Goal: Task Accomplishment & Management: Use online tool/utility

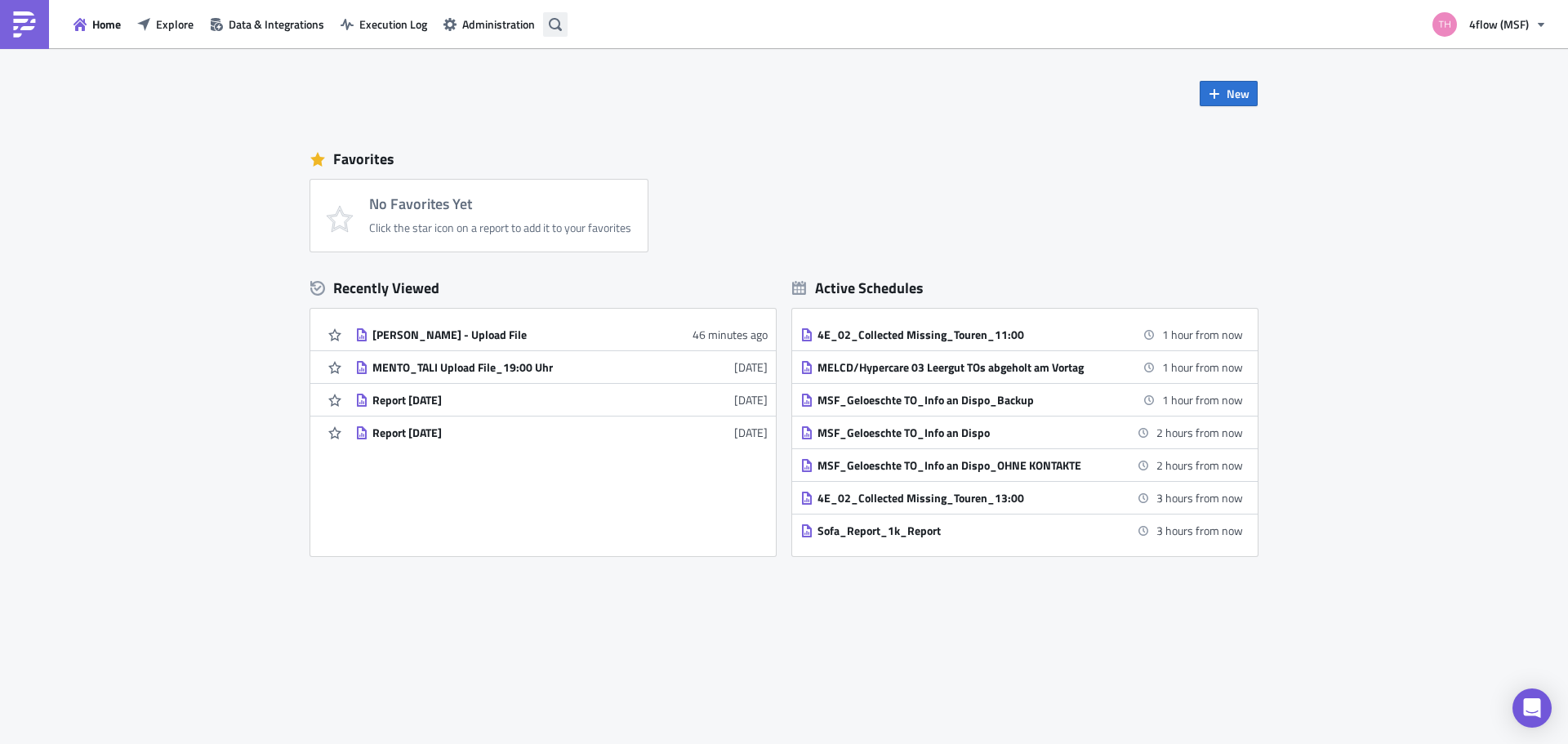
click at [544, 21] on button "button" at bounding box center [555, 24] width 25 height 25
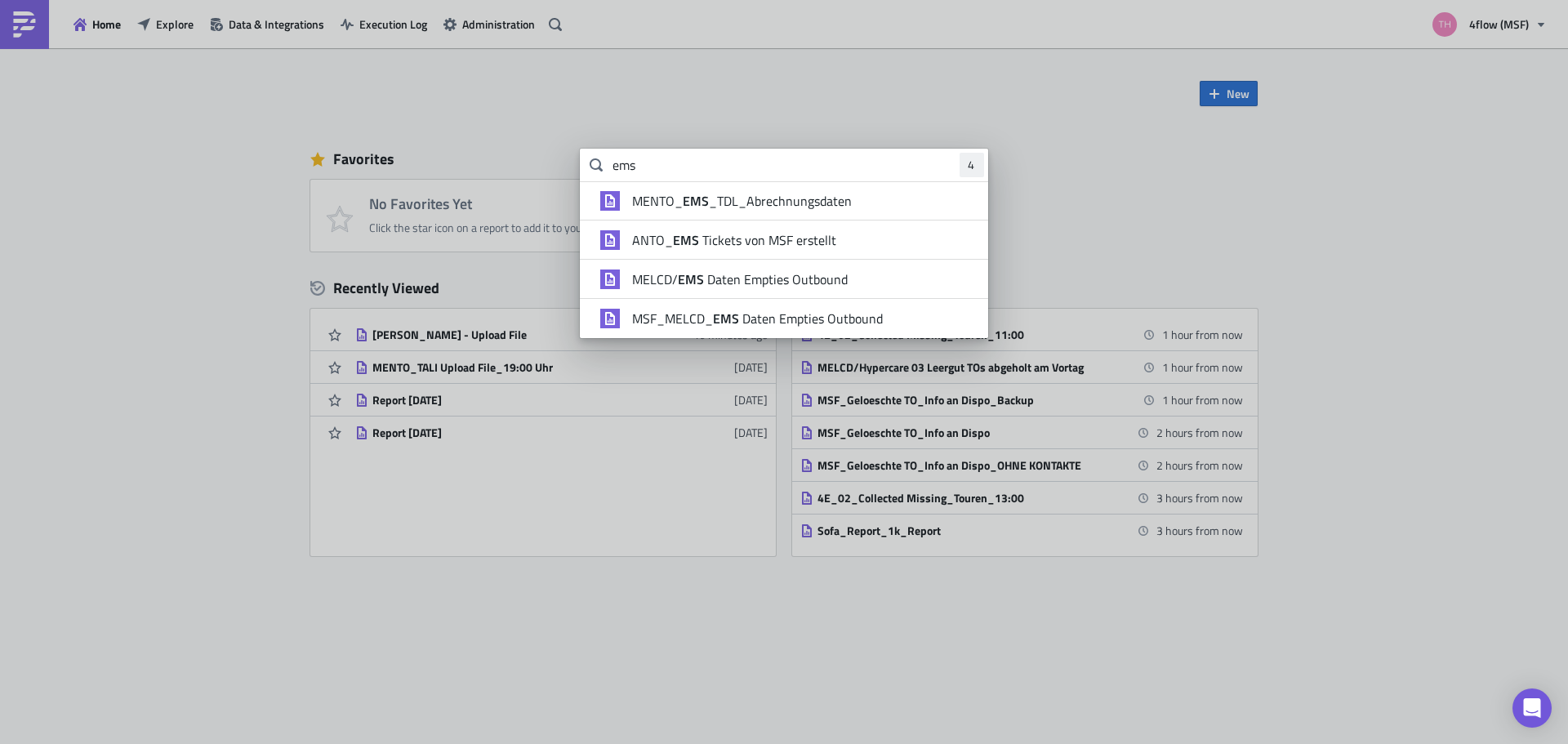
type input "ems"
click at [744, 201] on span "MENTO_ EMS _TDL_Abrechnungsdaten" at bounding box center [742, 201] width 219 height 17
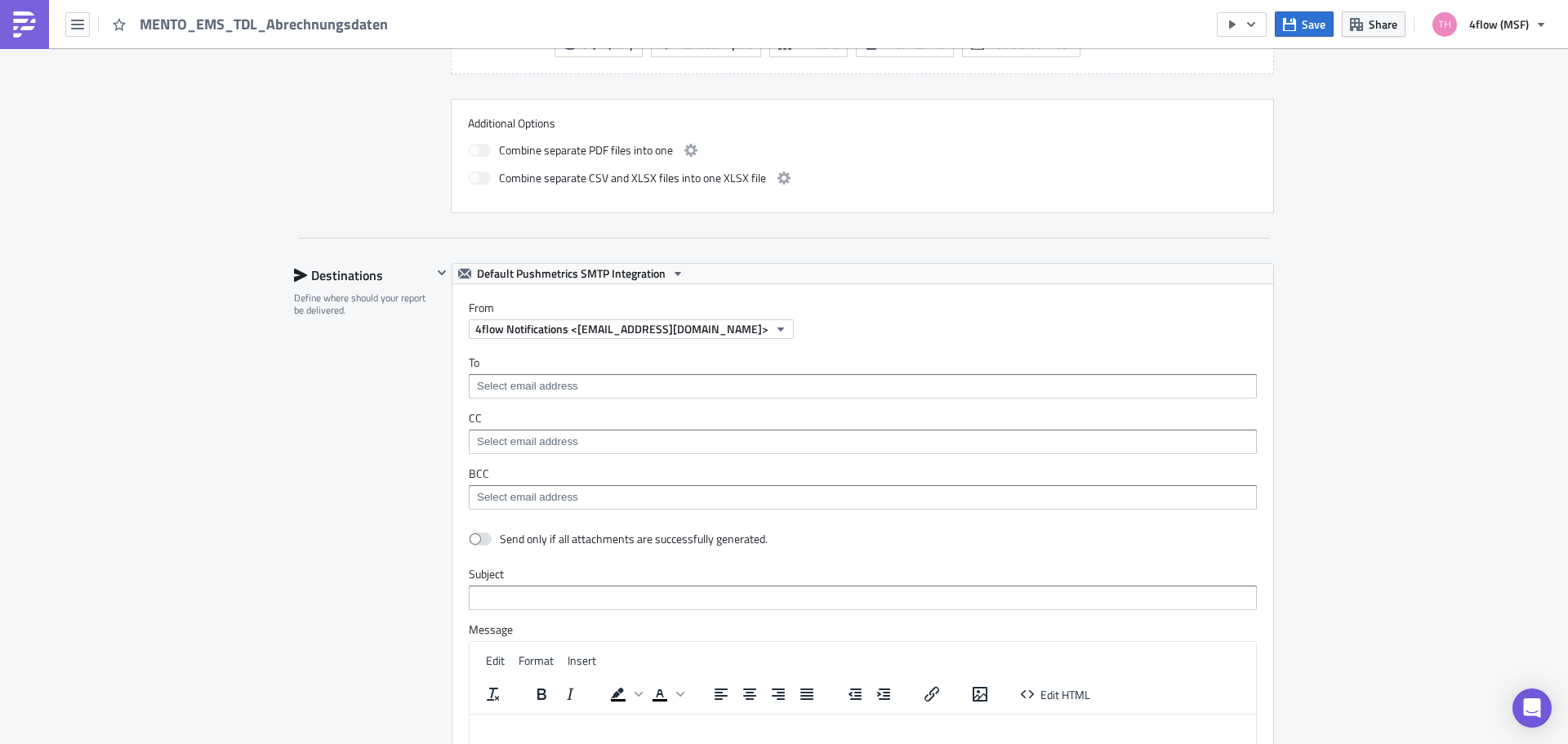
scroll to position [899, 0]
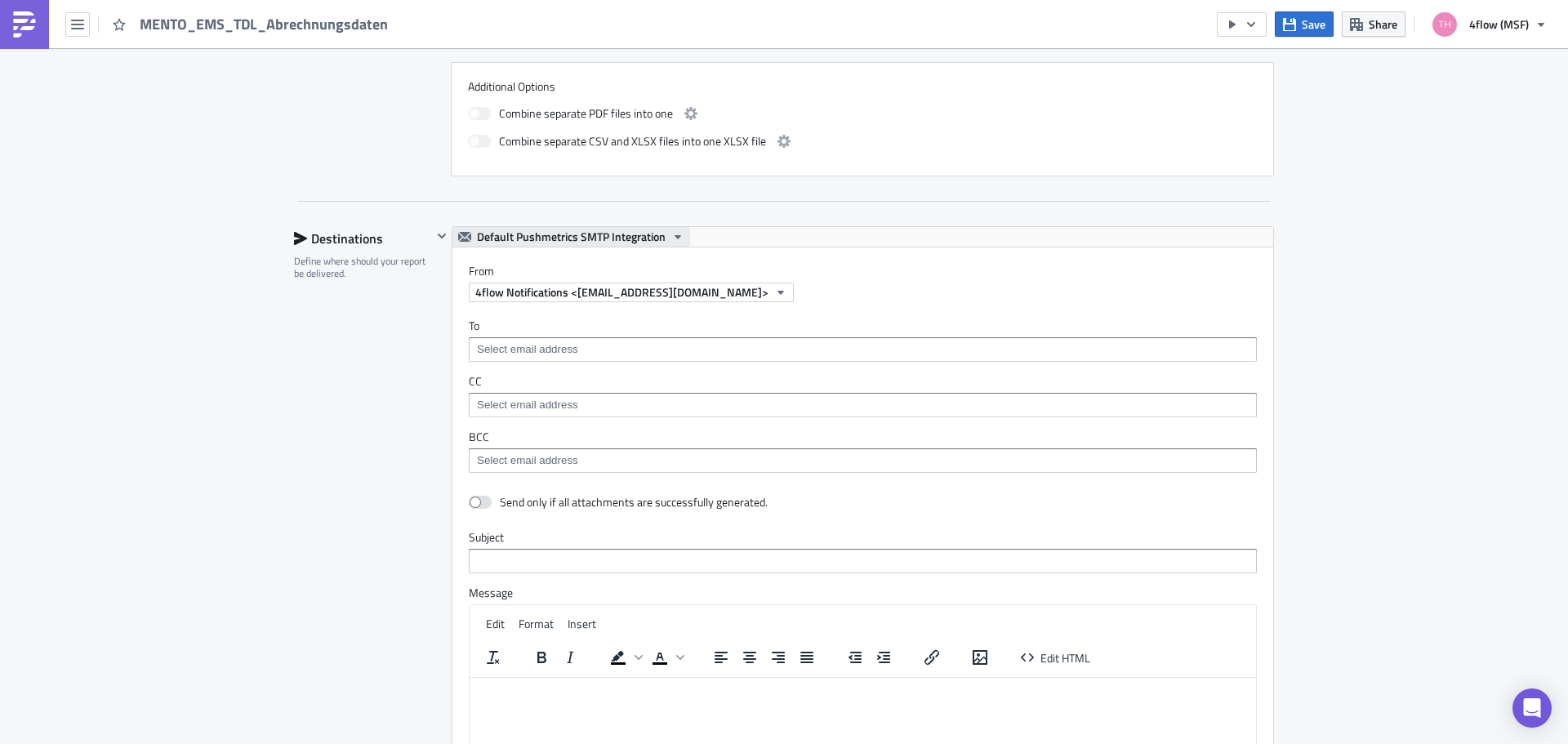
click at [655, 235] on span "Default Pushmetrics SMTP Integration" at bounding box center [572, 236] width 189 height 19
click at [733, 222] on div "Settings Configure the basics of your report. Report Nam﻿e MENTO_EMS_TDL_Abrech…" at bounding box center [784, 288] width 980 height 2030
click at [437, 241] on icon "button" at bounding box center [442, 236] width 13 height 13
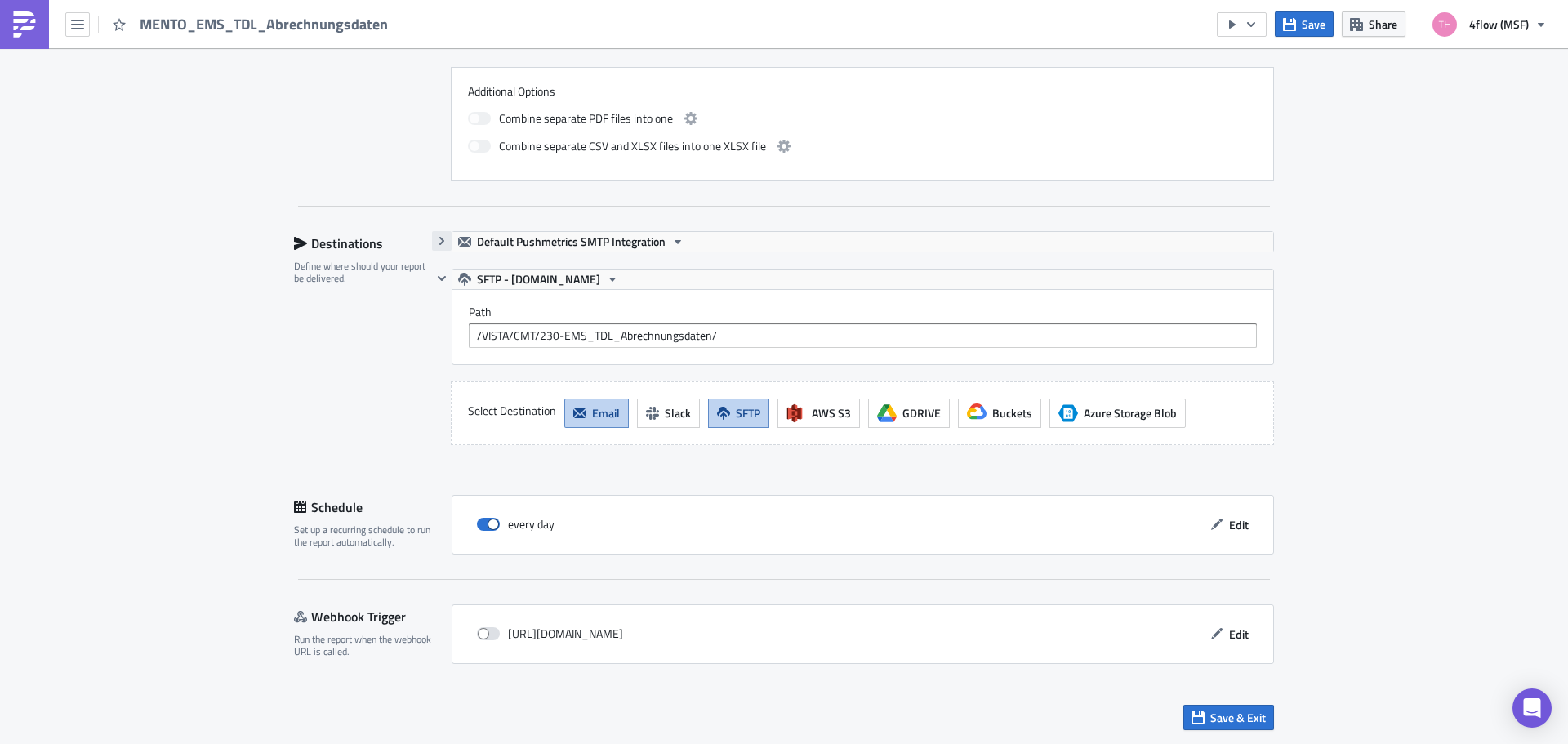
scroll to position [894, 0]
click at [432, 240] on button "button" at bounding box center [442, 241] width 19 height 19
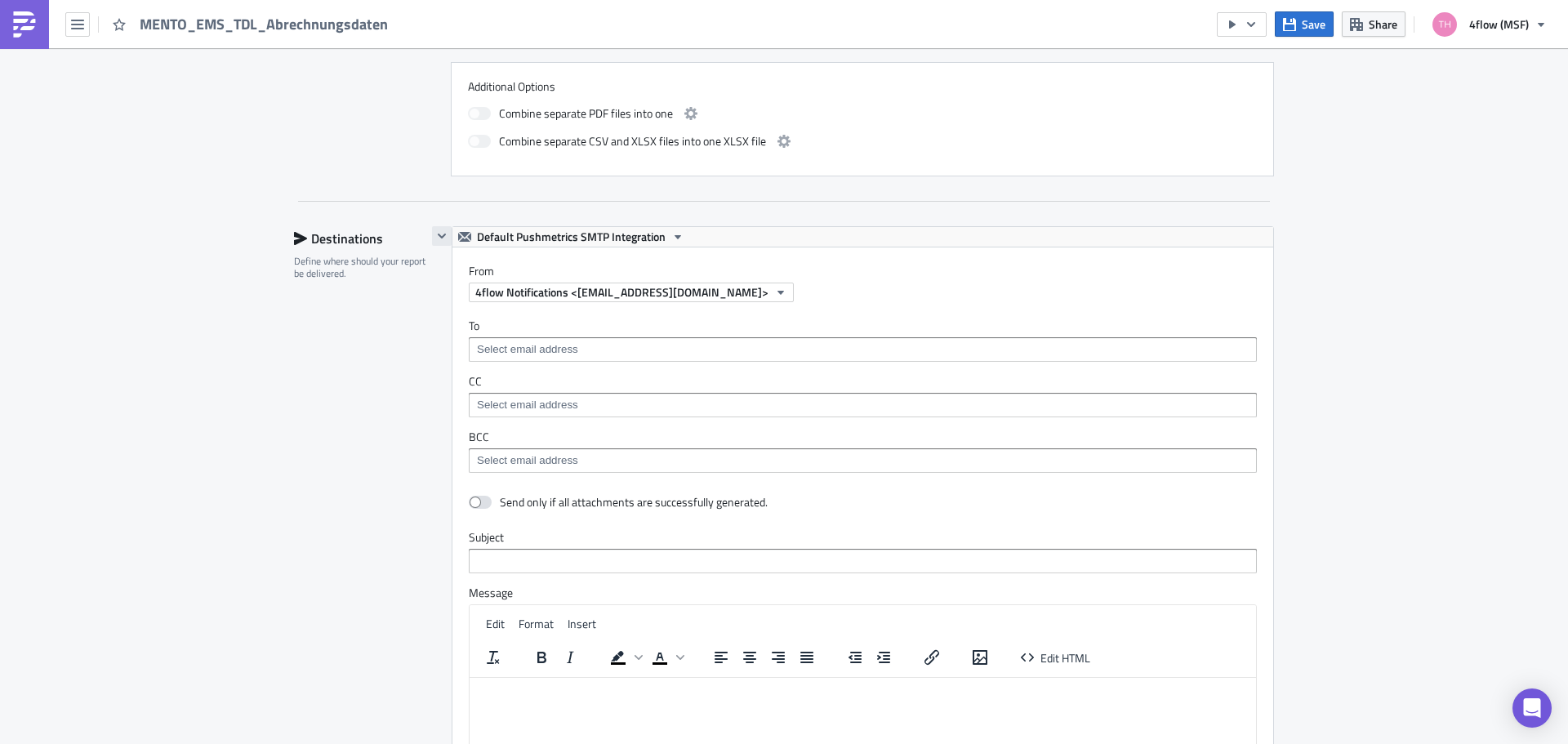
click at [432, 240] on button "button" at bounding box center [442, 235] width 19 height 19
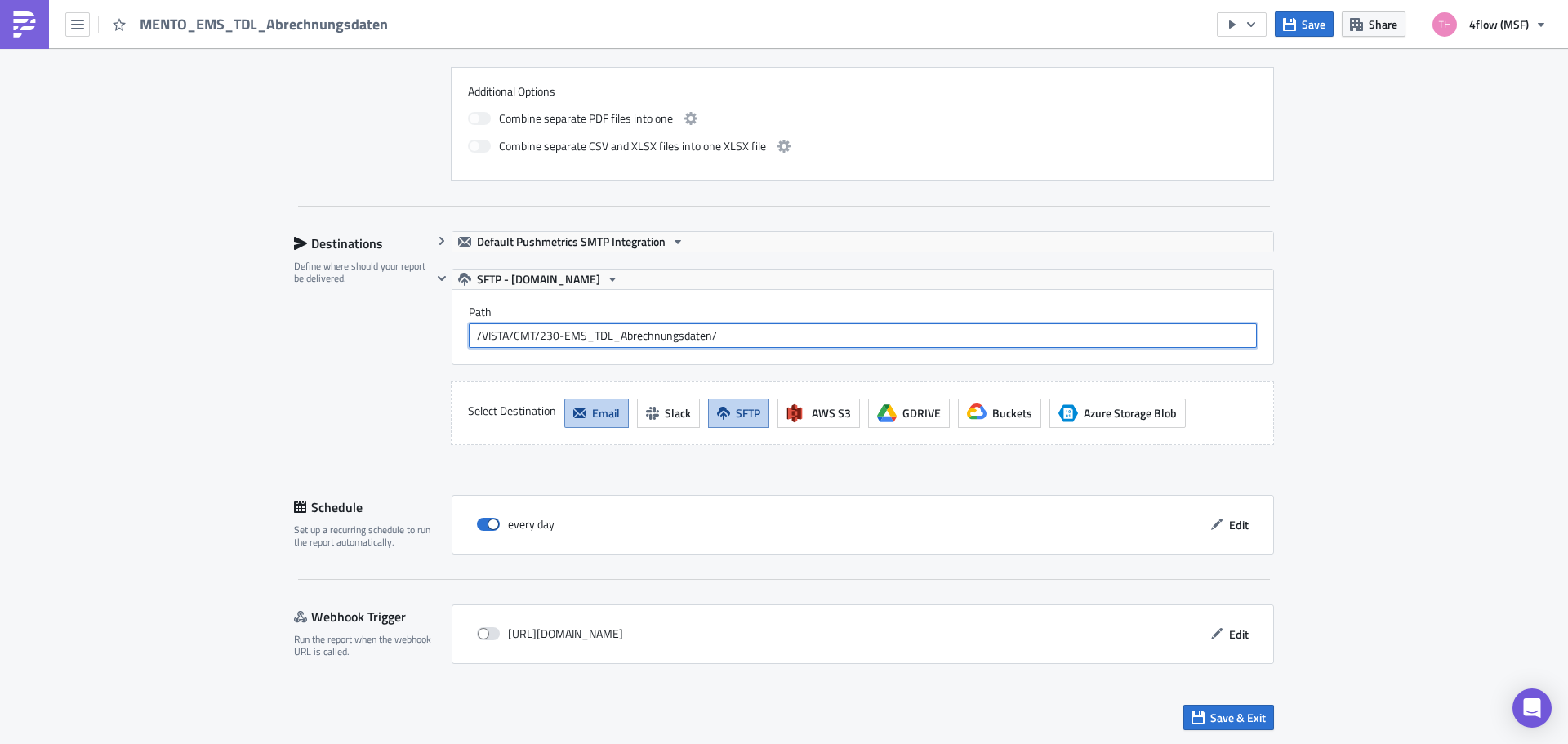
click at [694, 336] on input "/VISTA/CMT/230-EMS_TDL_Abrechnungsdaten/" at bounding box center [863, 335] width 789 height 25
click at [603, 419] on span "Email" at bounding box center [606, 412] width 28 height 17
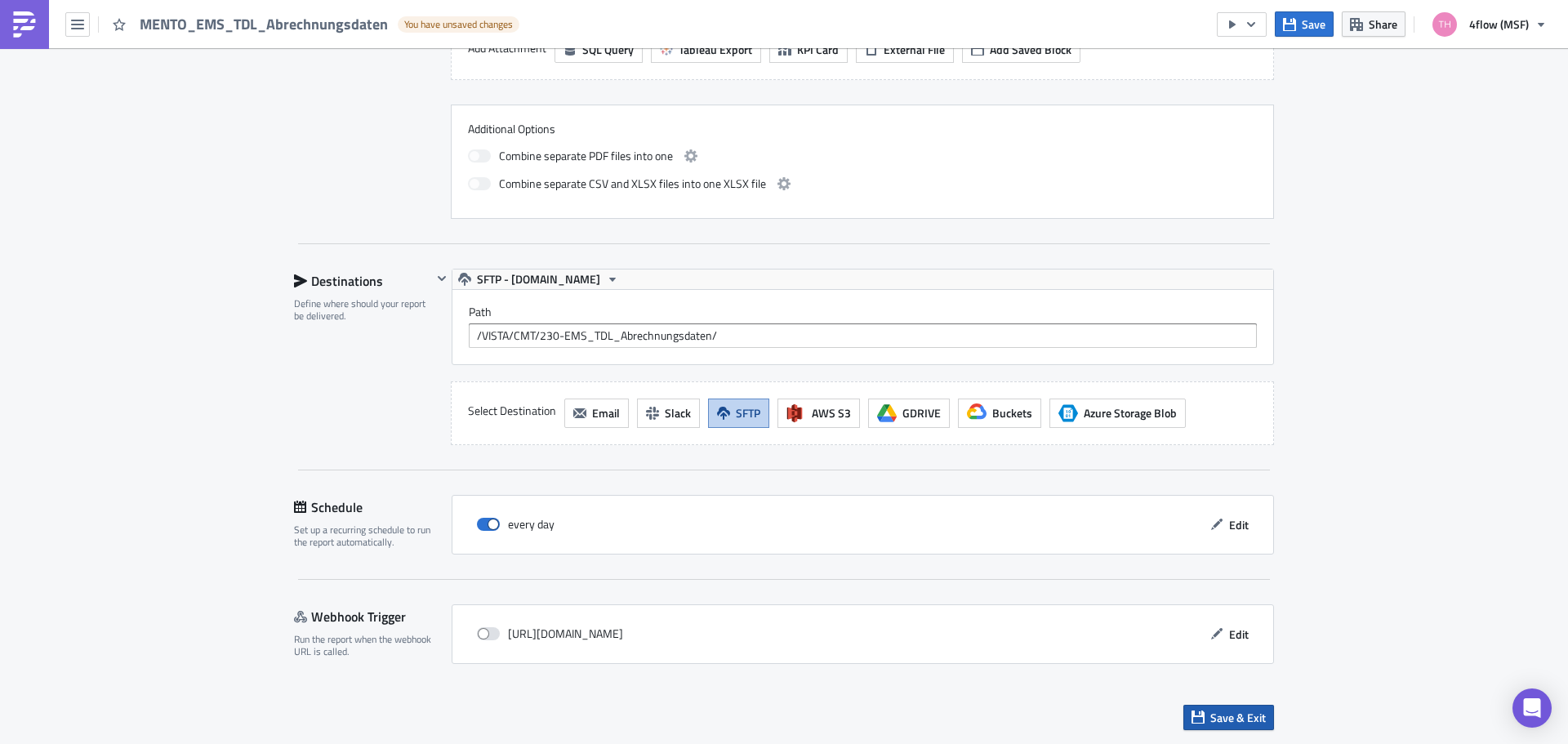
click at [1222, 724] on span "Save & Exit" at bounding box center [1238, 717] width 55 height 17
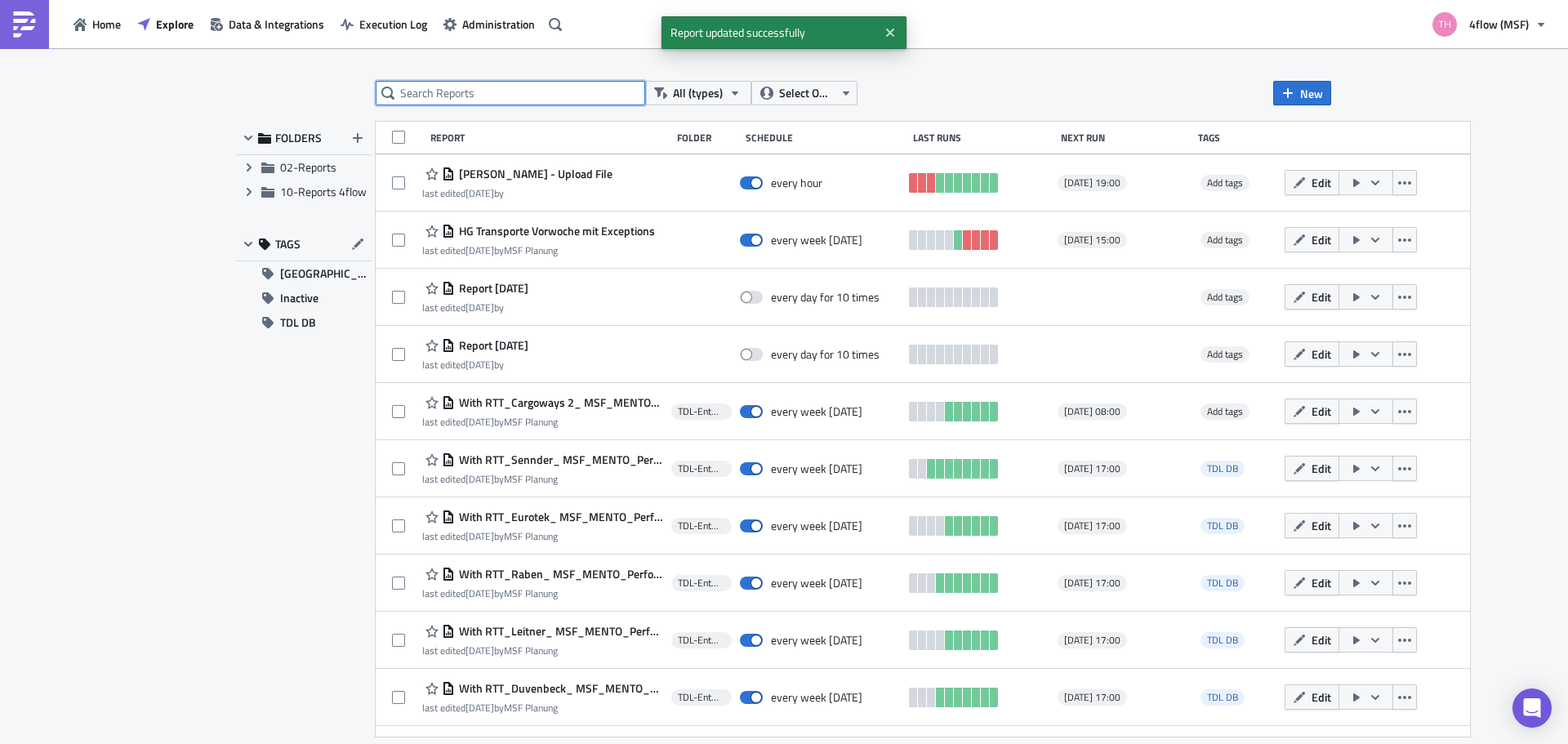
click at [466, 85] on input "text" at bounding box center [510, 93] width 270 height 25
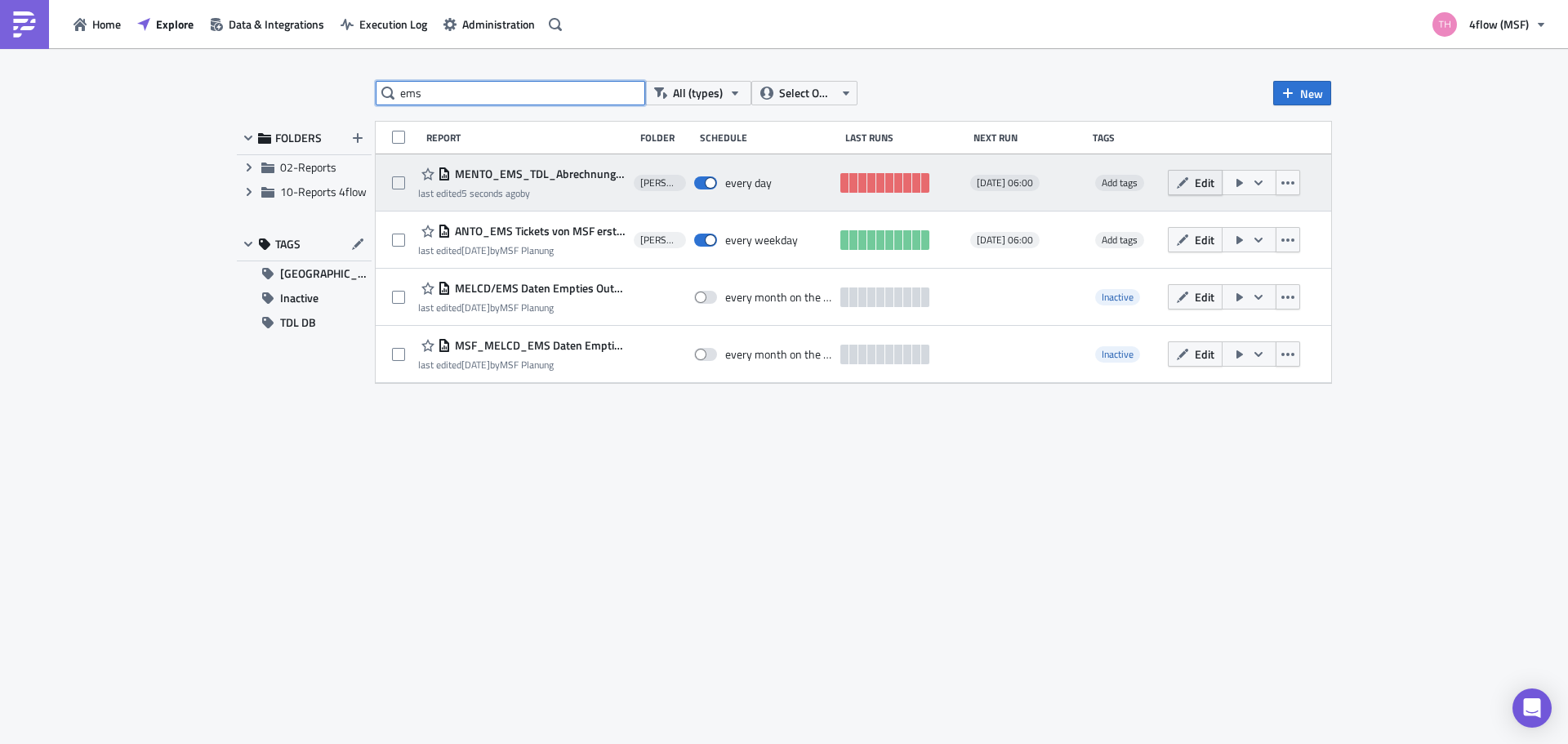
type input "ems"
click at [1191, 186] on button "Edit" at bounding box center [1195, 183] width 55 height 26
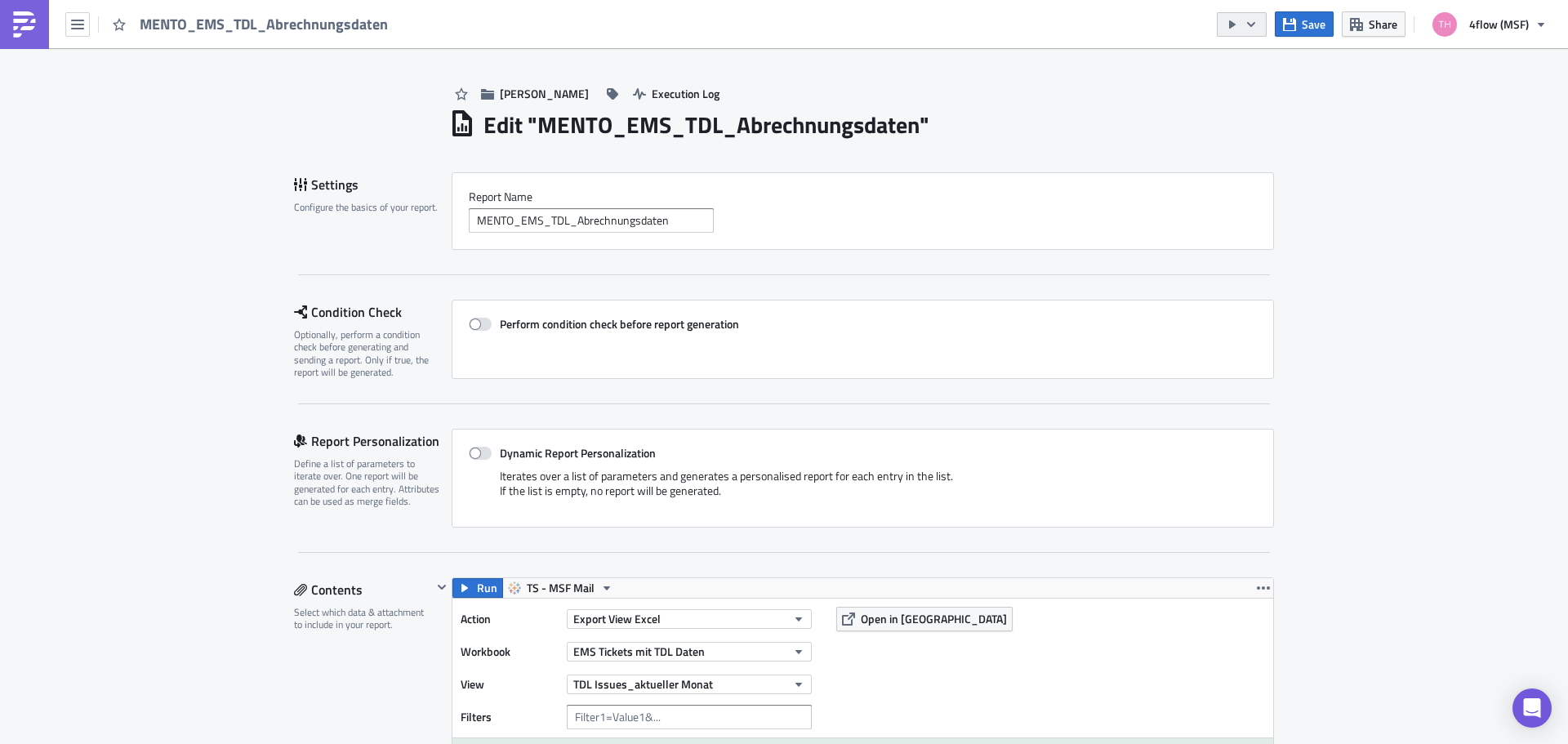
click at [1255, 32] on button "button" at bounding box center [1242, 24] width 50 height 25
click at [1271, 92] on div "Run Report" at bounding box center [1292, 90] width 128 height 17
